Goal: Find specific page/section: Find specific page/section

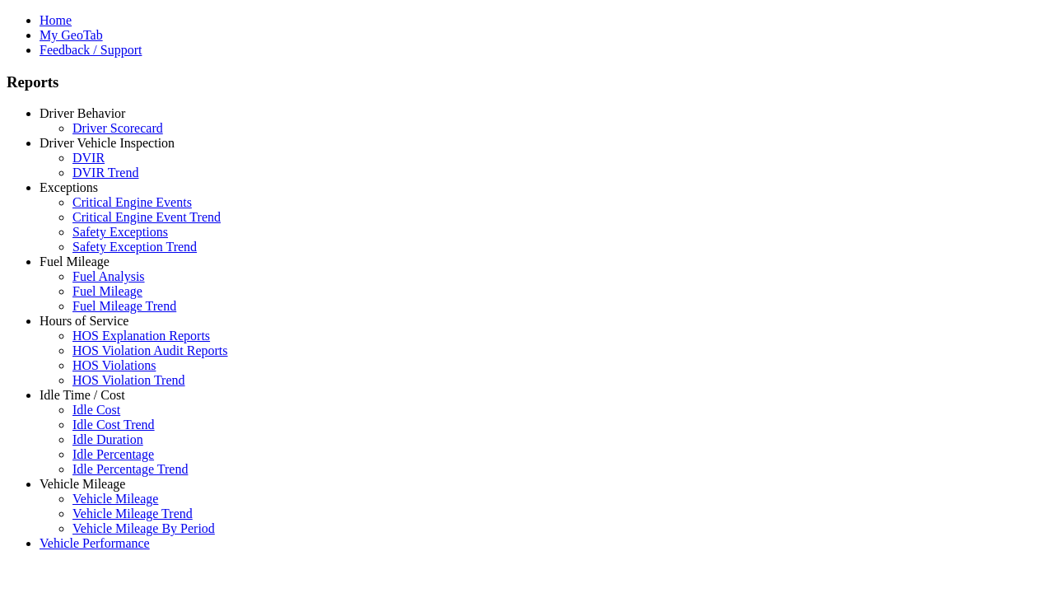
click at [95, 150] on link "Driver Vehicle Inspection" at bounding box center [107, 143] width 135 height 14
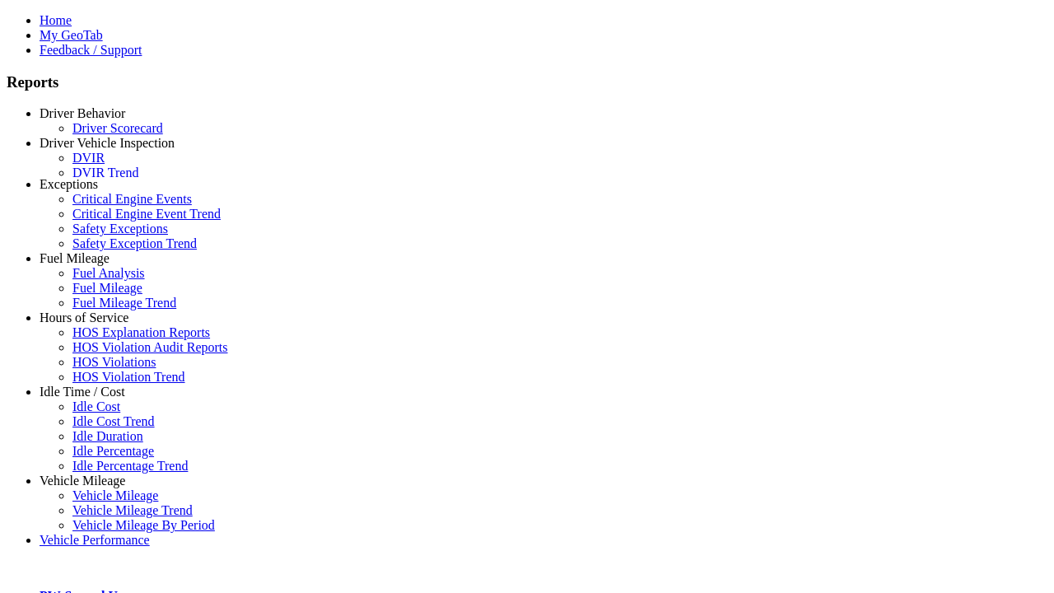
click at [105, 165] on link "DVIR" at bounding box center [88, 158] width 32 height 14
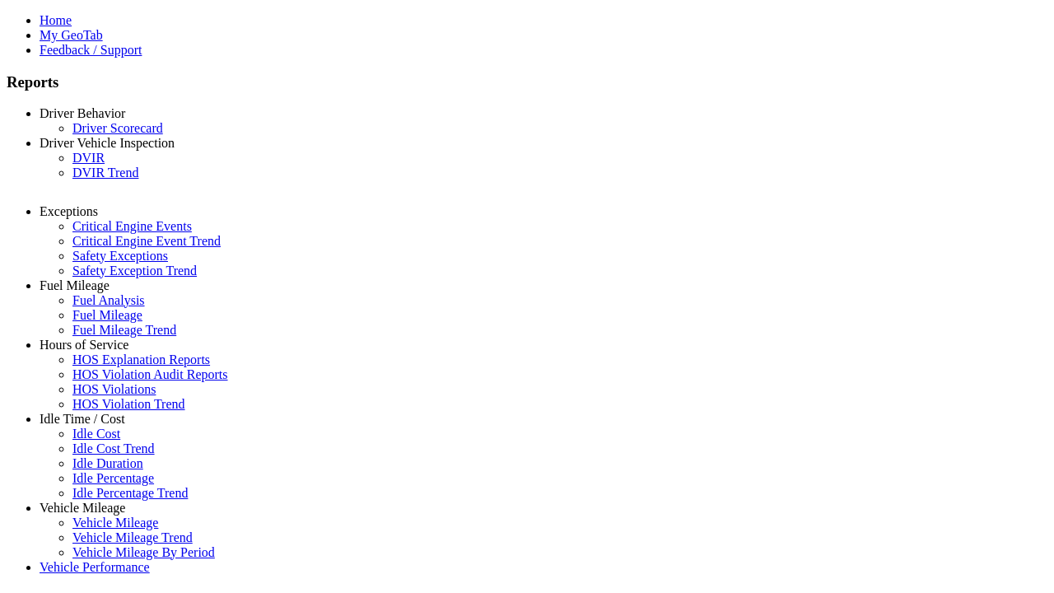
select select "**********"
